Goal: Book appointment/travel/reservation

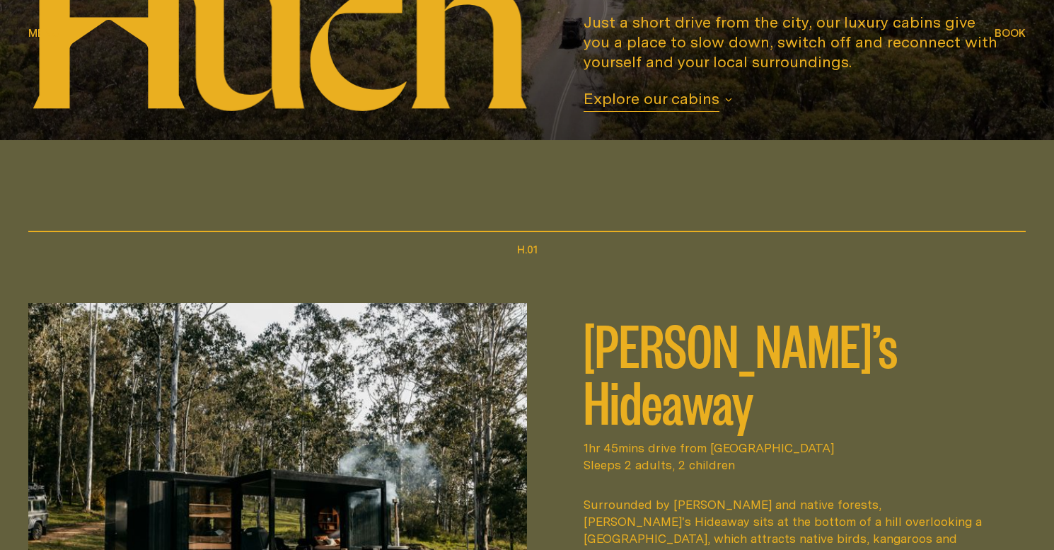
scroll to position [412, 0]
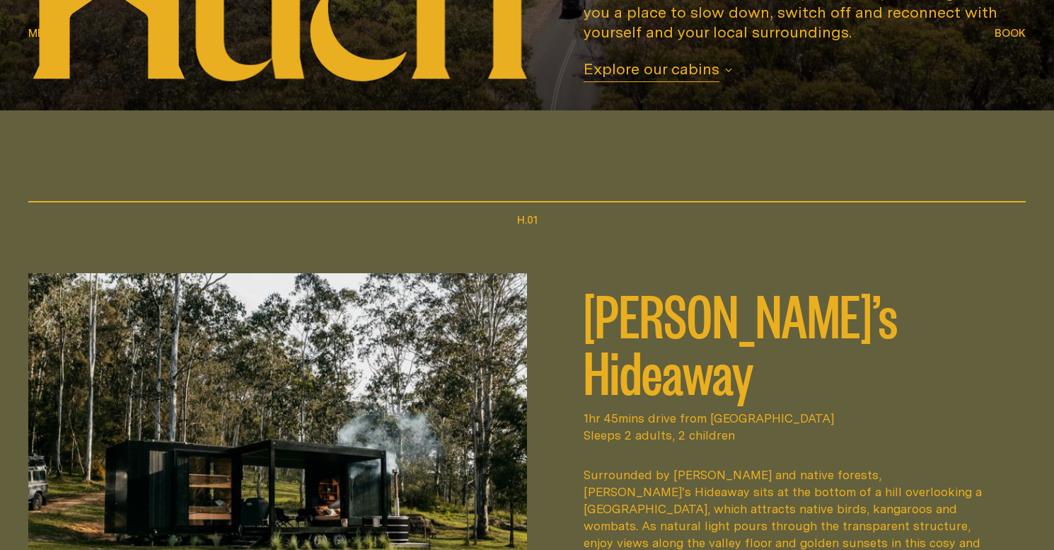
click at [1011, 41] on button "Book Book" at bounding box center [1009, 33] width 31 height 17
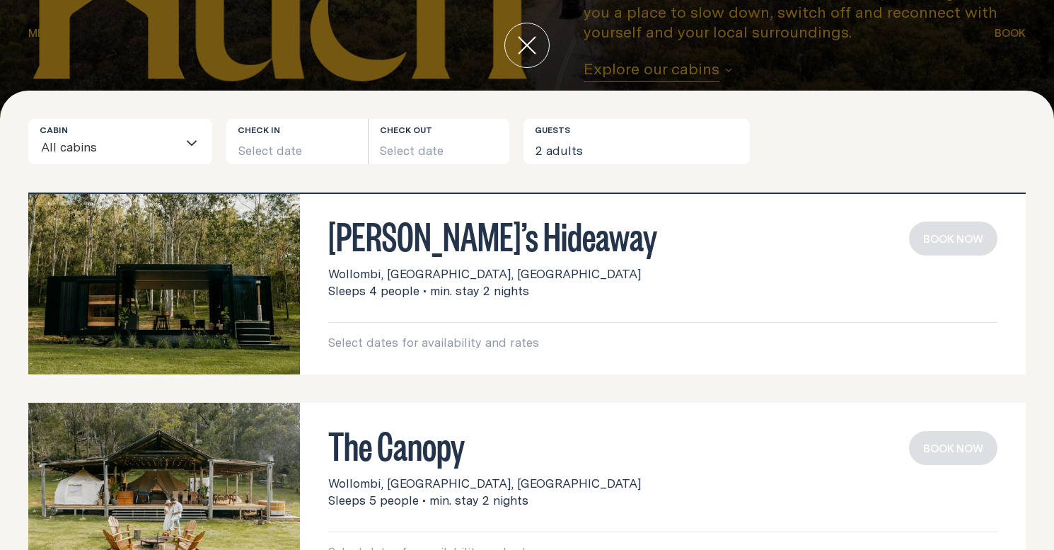
scroll to position [0, 0]
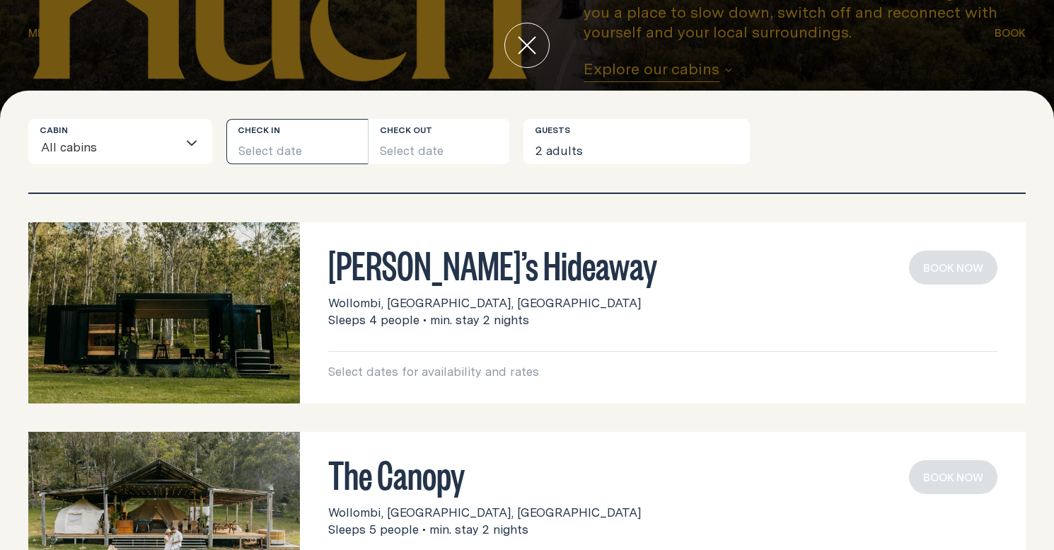
click at [286, 156] on button "Select date" at bounding box center [296, 141] width 141 height 45
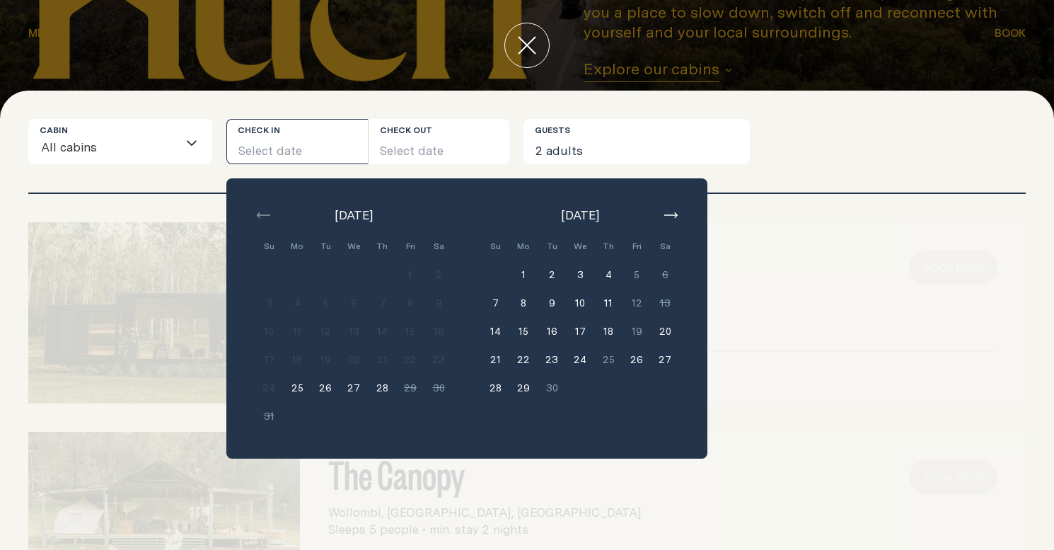
click at [672, 207] on button "button" at bounding box center [670, 215] width 17 height 17
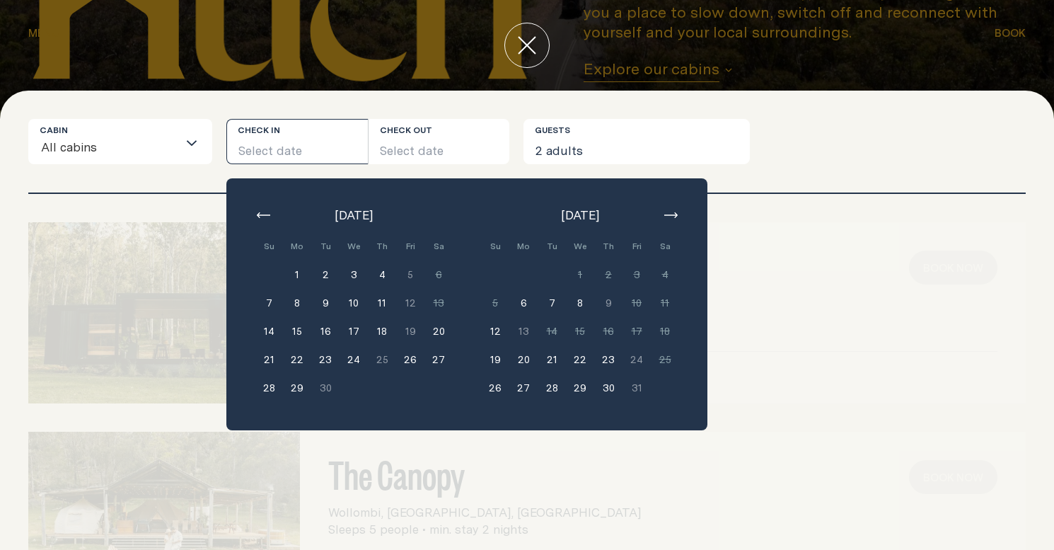
click at [527, 301] on button "6" at bounding box center [523, 303] width 28 height 28
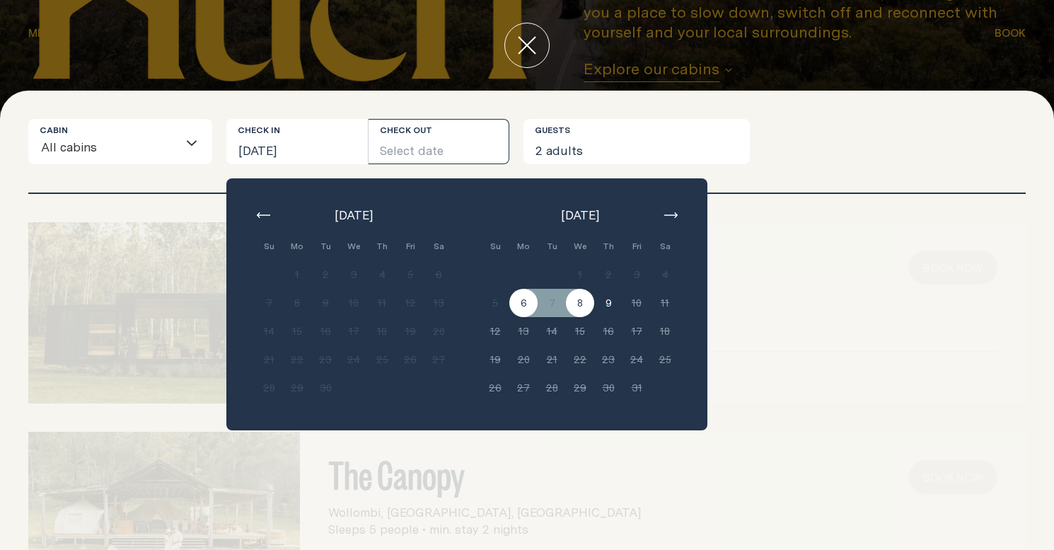
click at [581, 301] on button "8" at bounding box center [580, 303] width 28 height 28
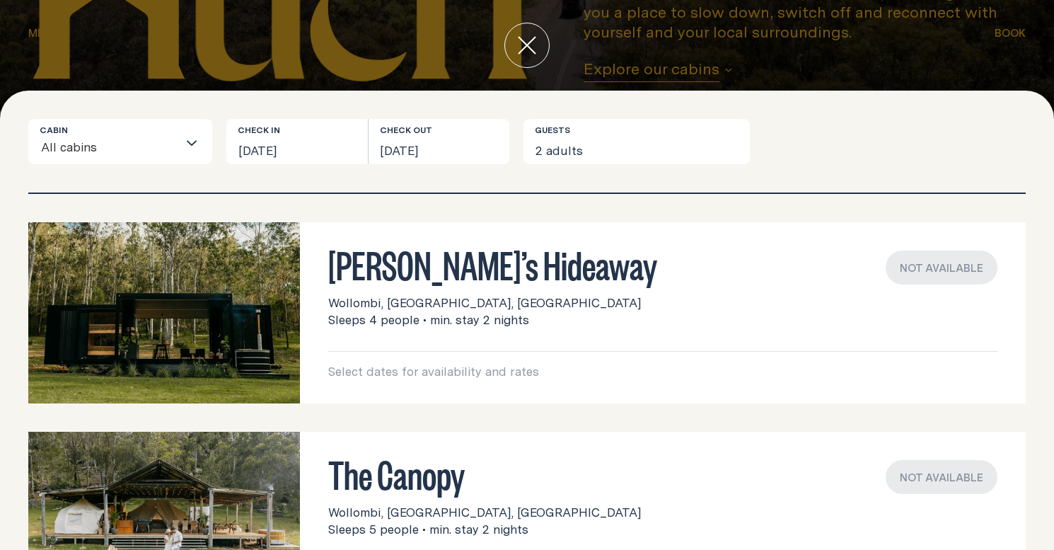
click at [607, 170] on div "Cabin All cabins Loading... Check in [GEOGRAPHIC_DATA][DATE] Check out [DATE] G…" at bounding box center [526, 156] width 997 height 74
click at [608, 149] on button "2 adults" at bounding box center [636, 141] width 226 height 45
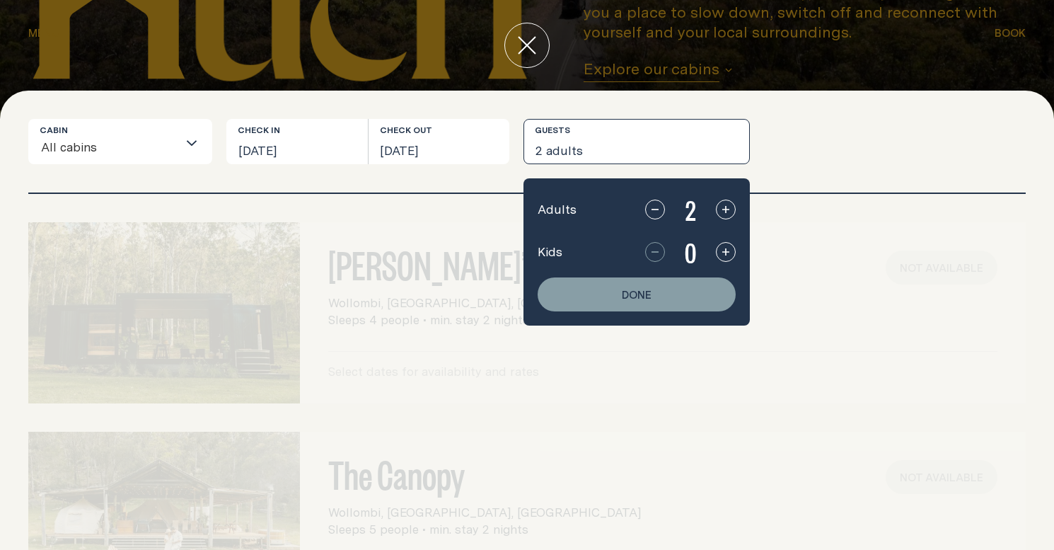
click at [654, 214] on icon "button" at bounding box center [654, 209] width 11 height 11
click at [669, 294] on button "Done" at bounding box center [637, 294] width 198 height 34
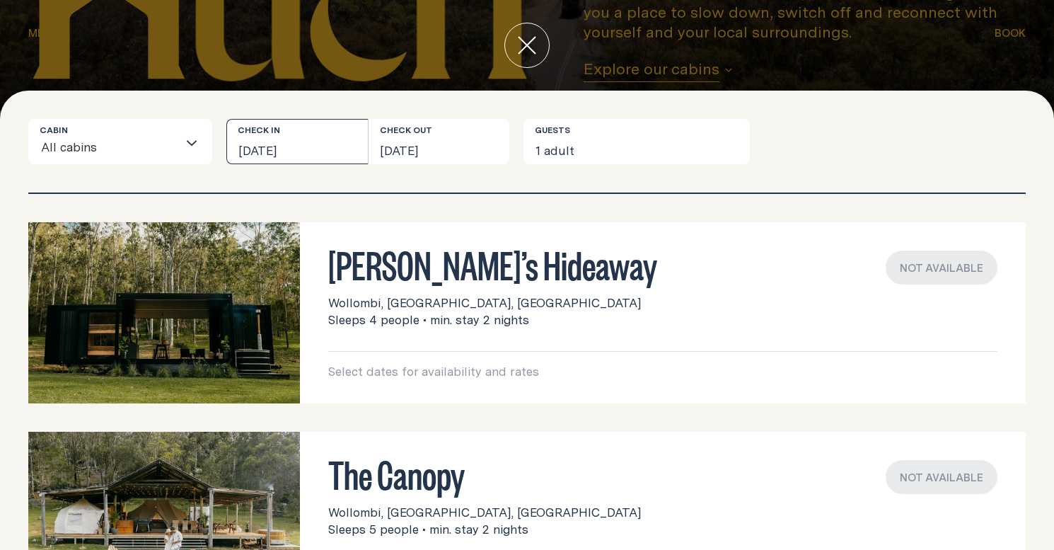
click at [287, 149] on button "[DATE]" at bounding box center [296, 141] width 141 height 45
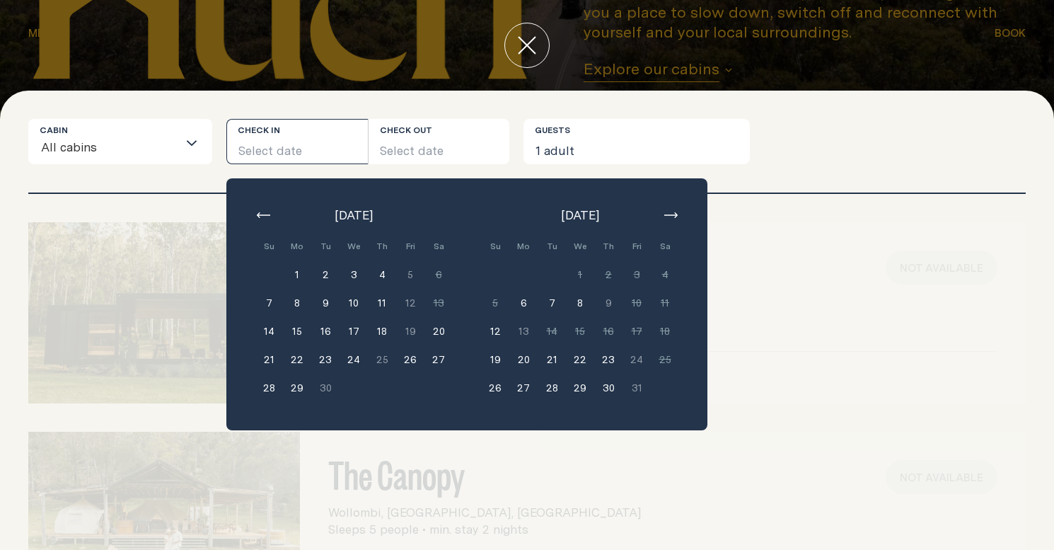
click at [664, 213] on icon "button" at bounding box center [670, 215] width 13 height 6
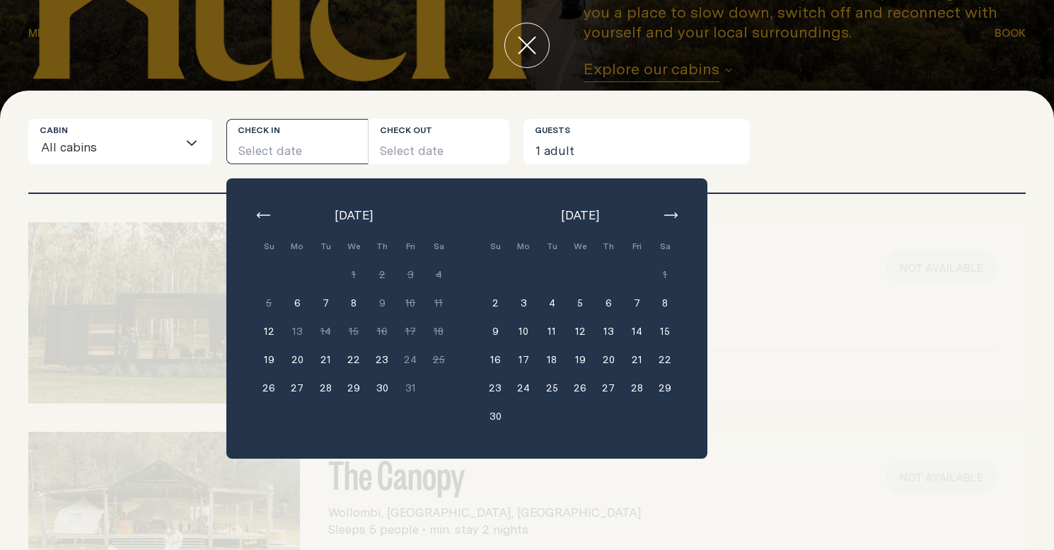
click at [671, 213] on icon "button" at bounding box center [670, 215] width 13 height 6
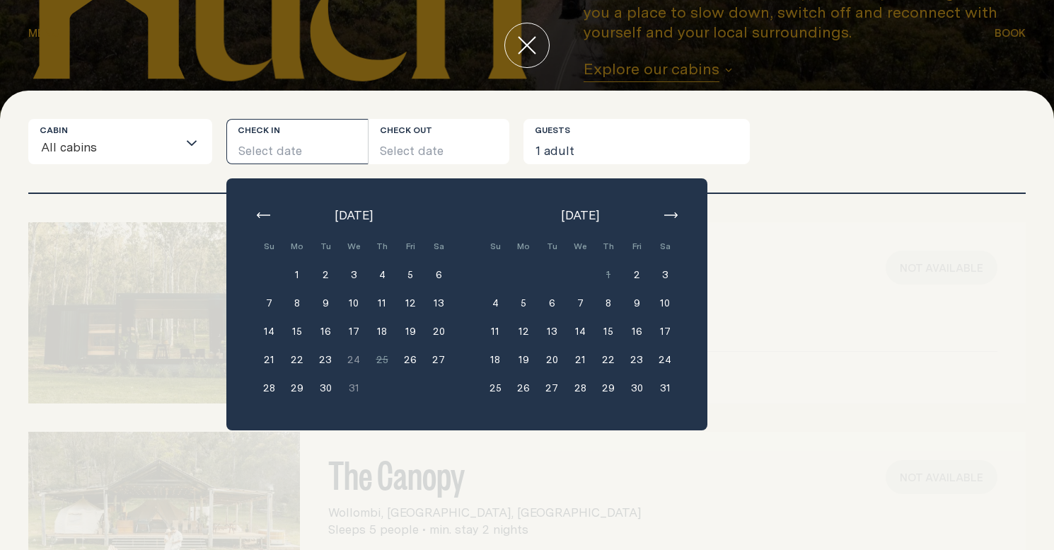
click at [576, 330] on button "14" at bounding box center [580, 331] width 28 height 28
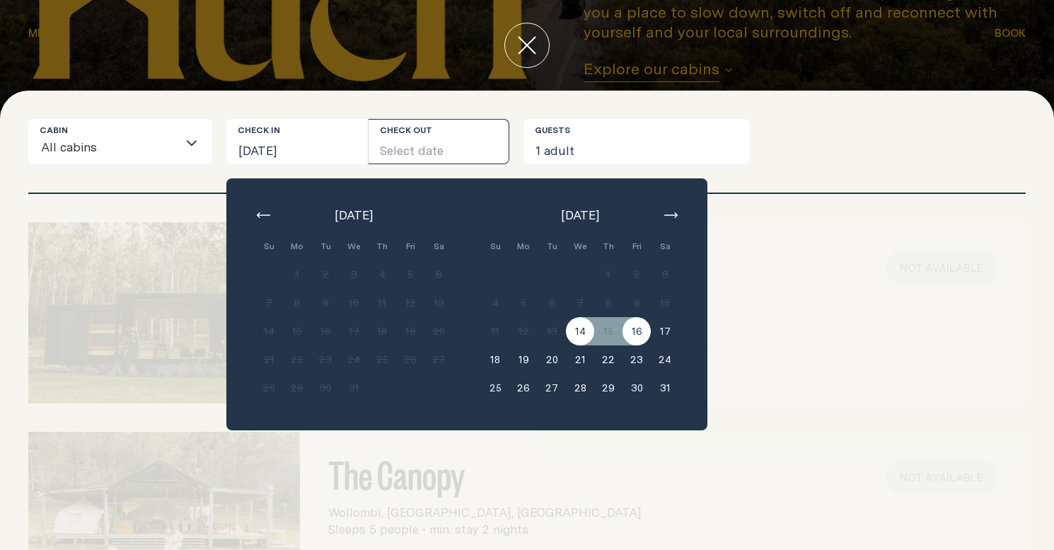
click at [637, 330] on button "16" at bounding box center [636, 331] width 28 height 28
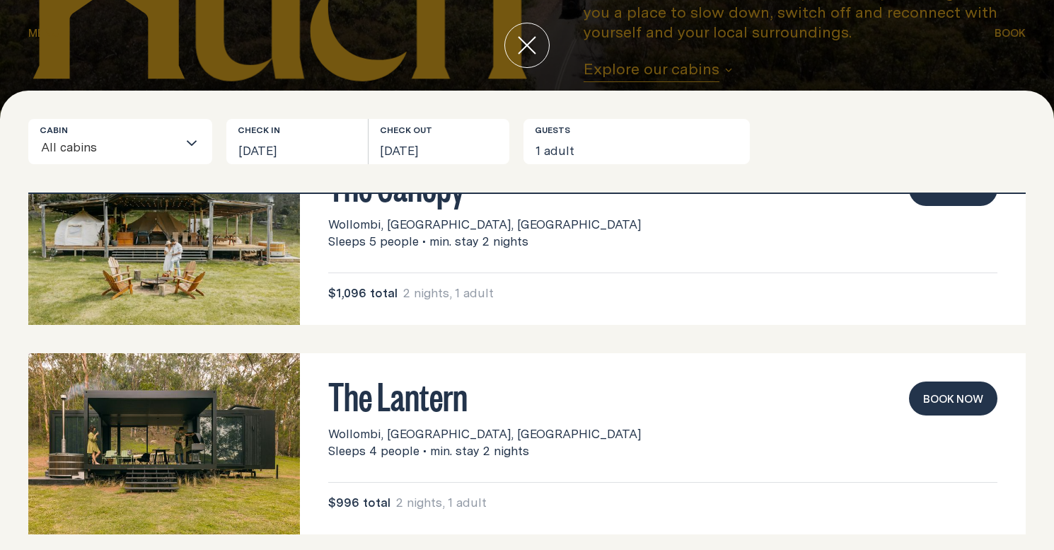
scroll to position [301, 0]
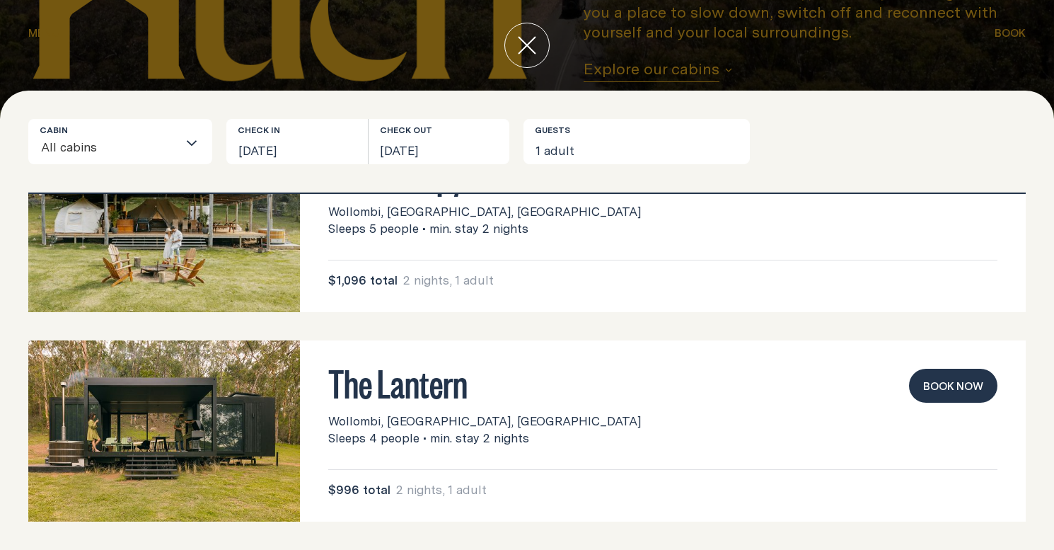
click at [922, 384] on button "Book now" at bounding box center [953, 386] width 88 height 34
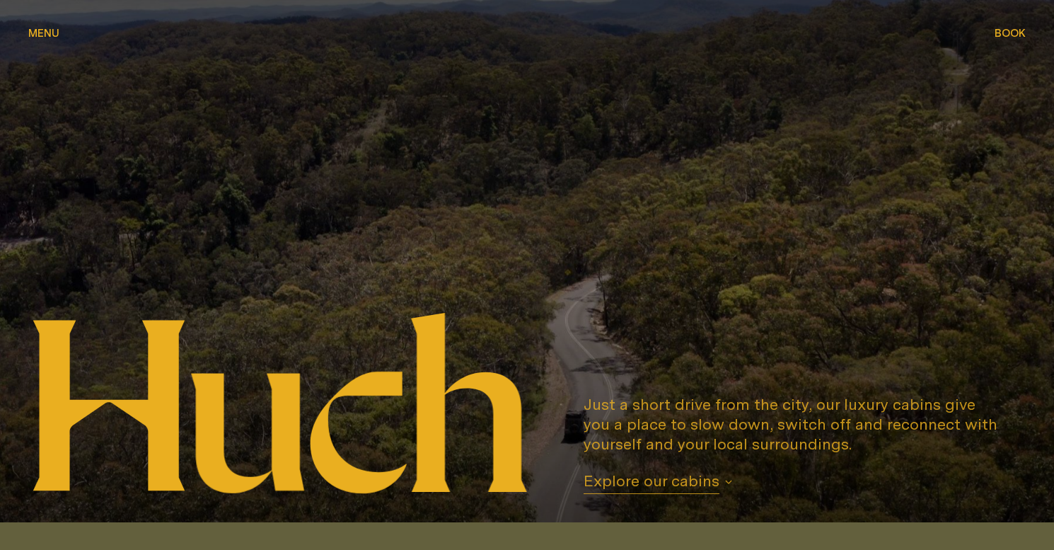
click at [35, 28] on span "Menu" at bounding box center [43, 22] width 31 height 11
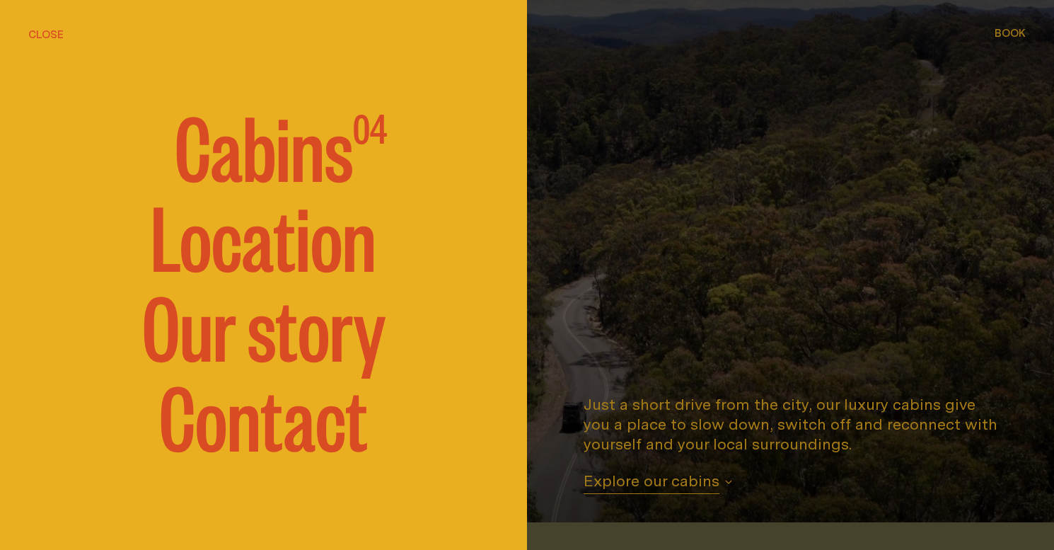
click at [274, 163] on span "Cabins" at bounding box center [264, 144] width 178 height 85
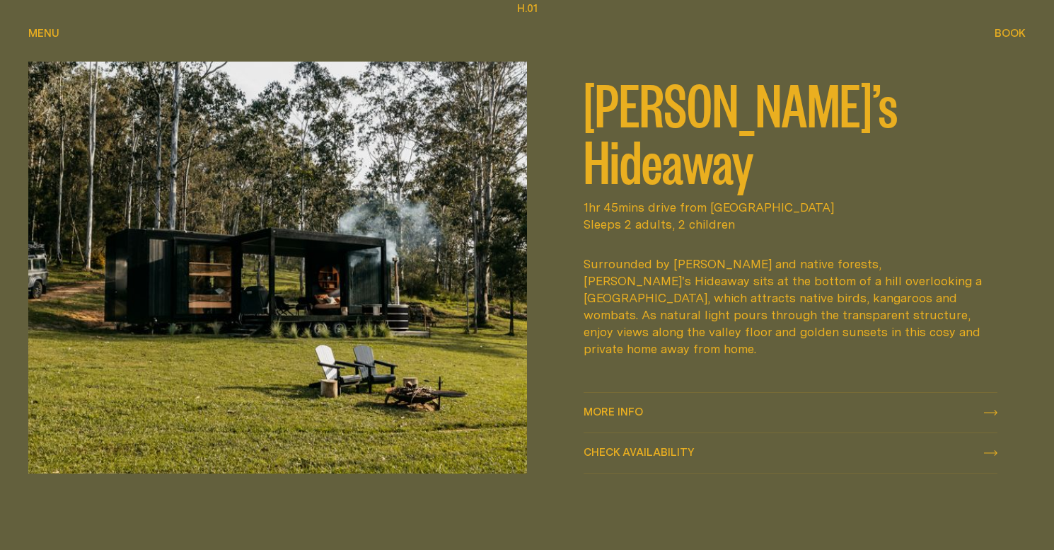
scroll to position [629, 0]
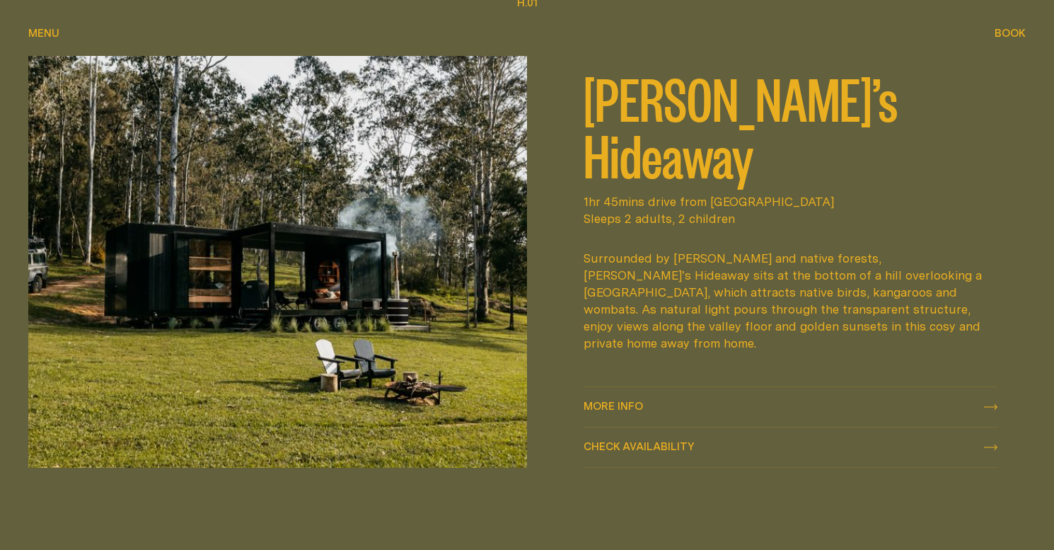
click at [643, 410] on span "More info" at bounding box center [613, 405] width 59 height 11
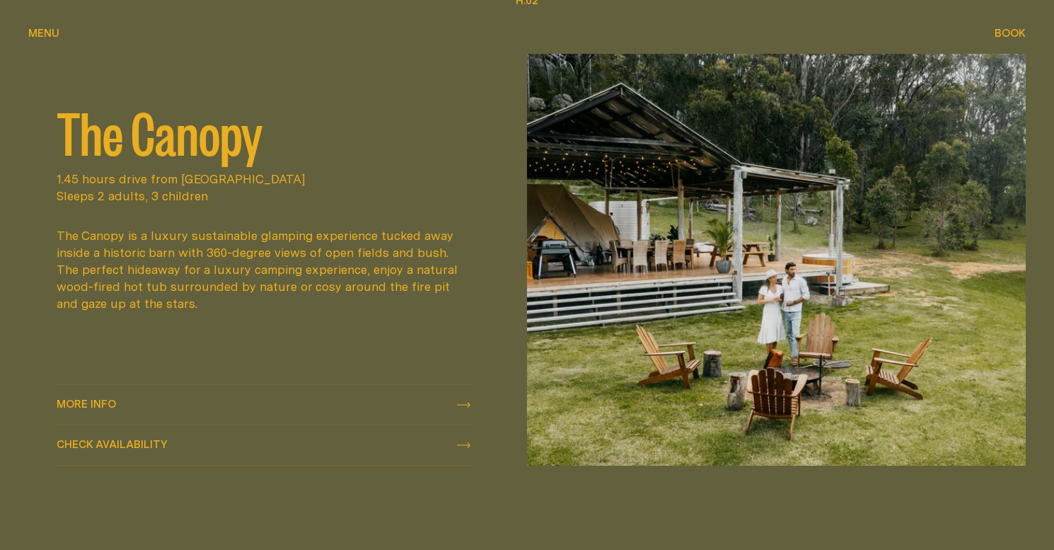
scroll to position [1208, 0]
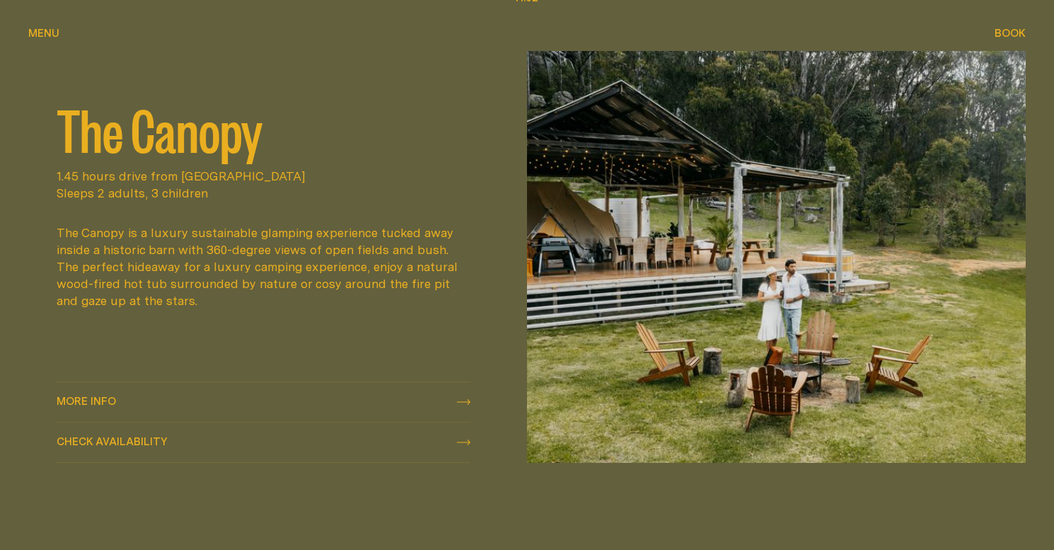
click at [108, 399] on span "More info" at bounding box center [86, 400] width 59 height 11
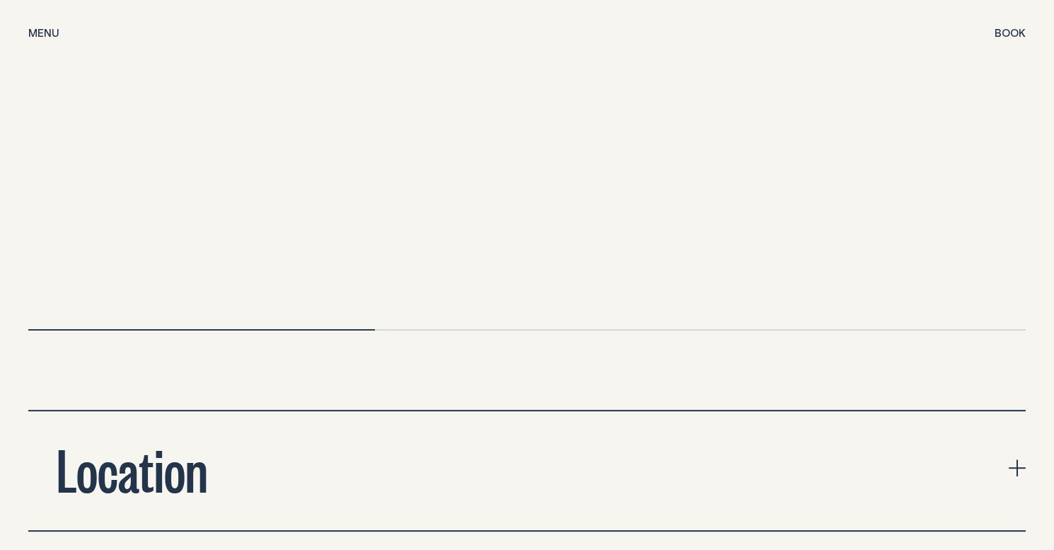
scroll to position [4351, 0]
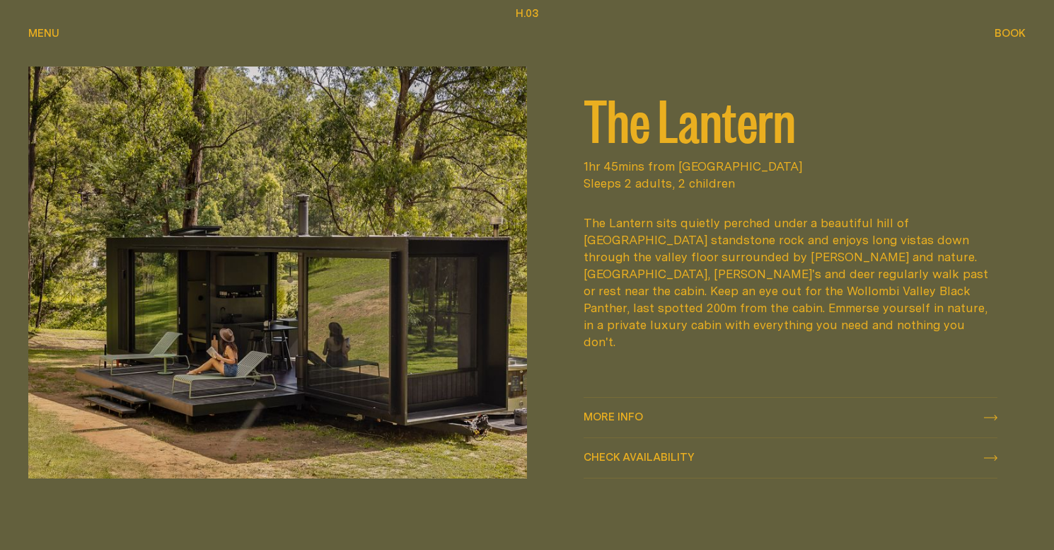
scroll to position [1743, 0]
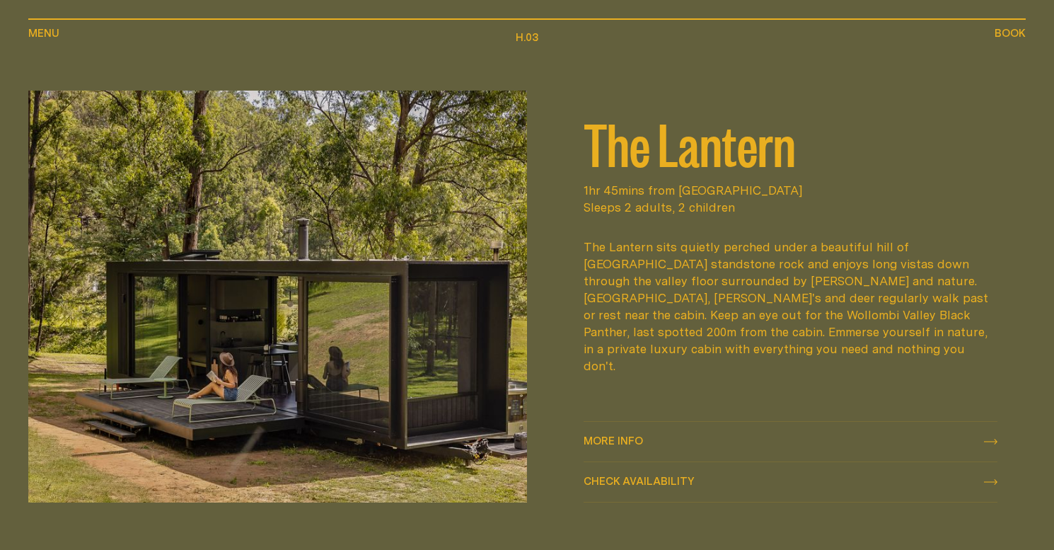
click at [623, 441] on span "More info" at bounding box center [613, 440] width 59 height 11
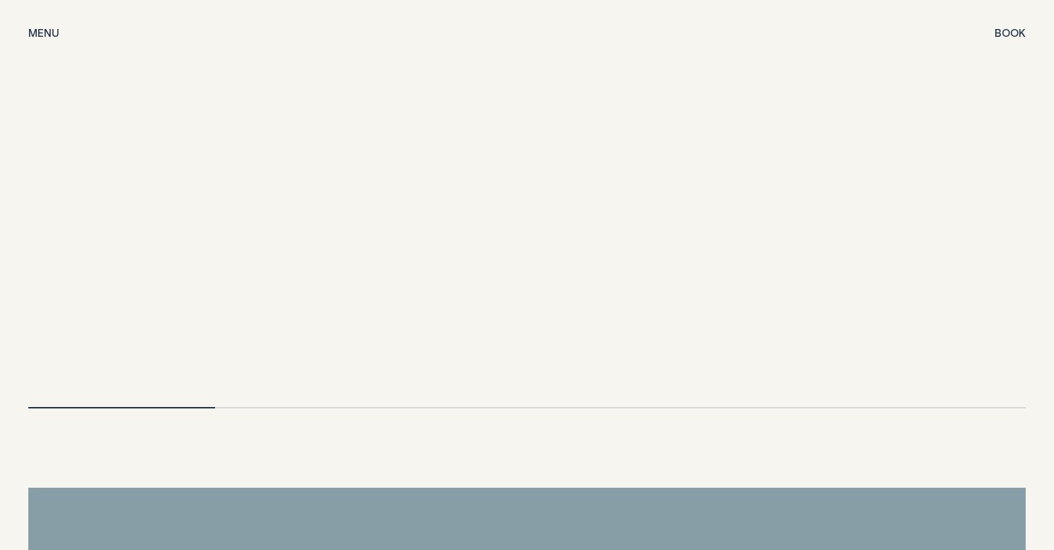
scroll to position [3078, 0]
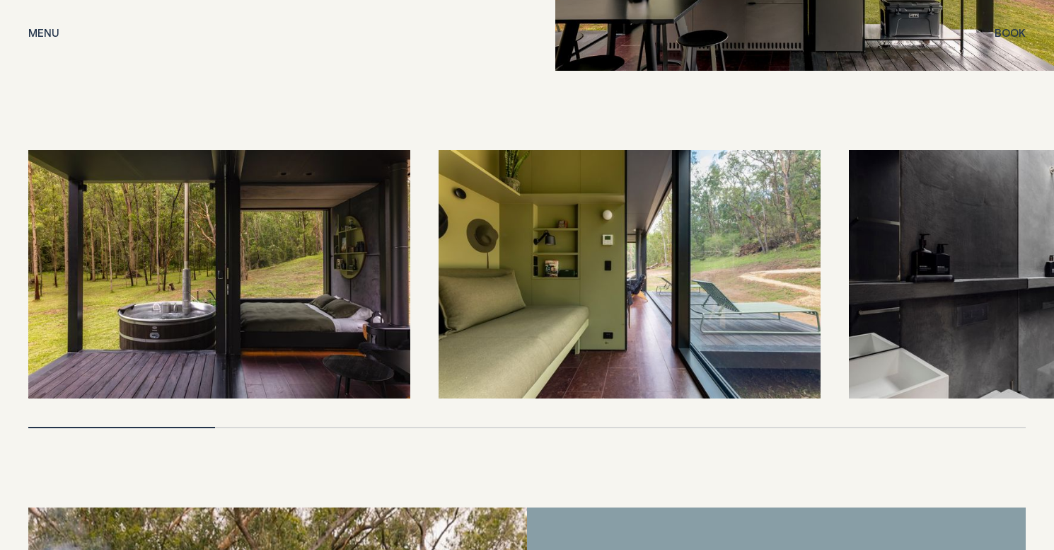
click at [1029, 234] on img at bounding box center [1040, 274] width 382 height 248
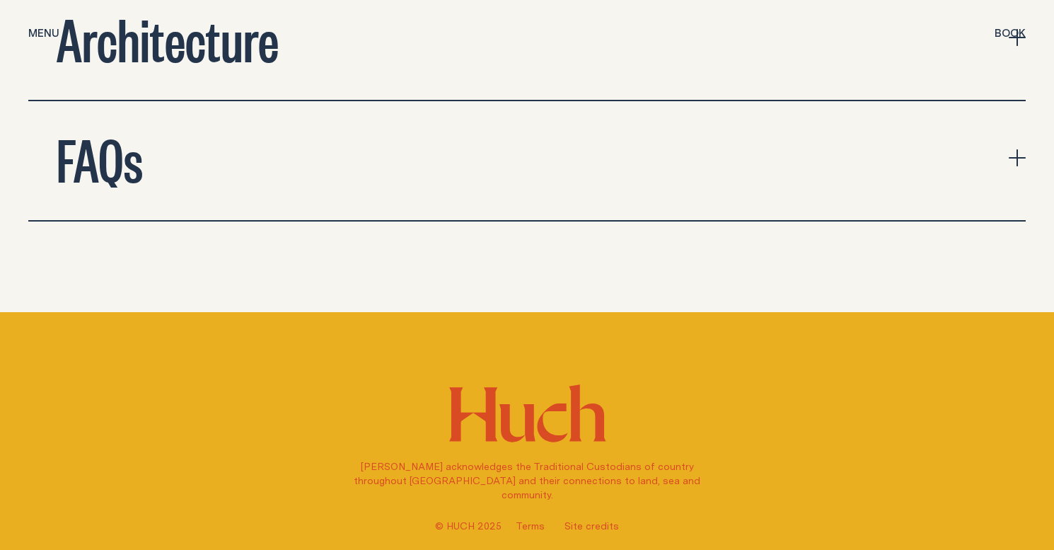
scroll to position [5498, 0]
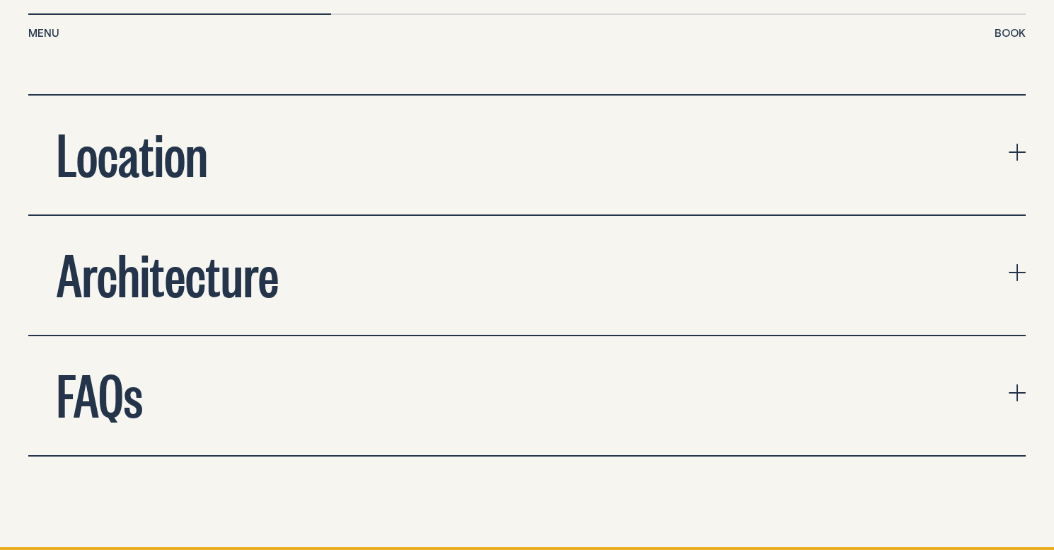
scroll to position [4660, 0]
